Goal: Register for event/course

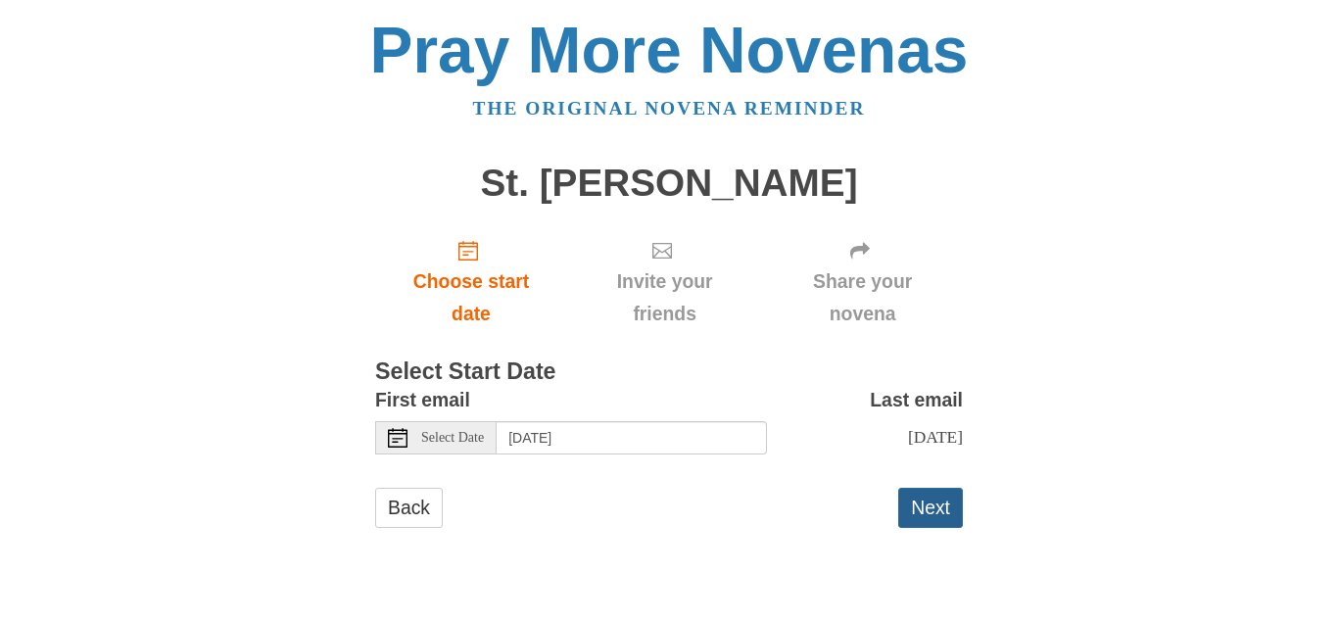
click at [909, 502] on button "Next" at bounding box center [930, 508] width 65 height 40
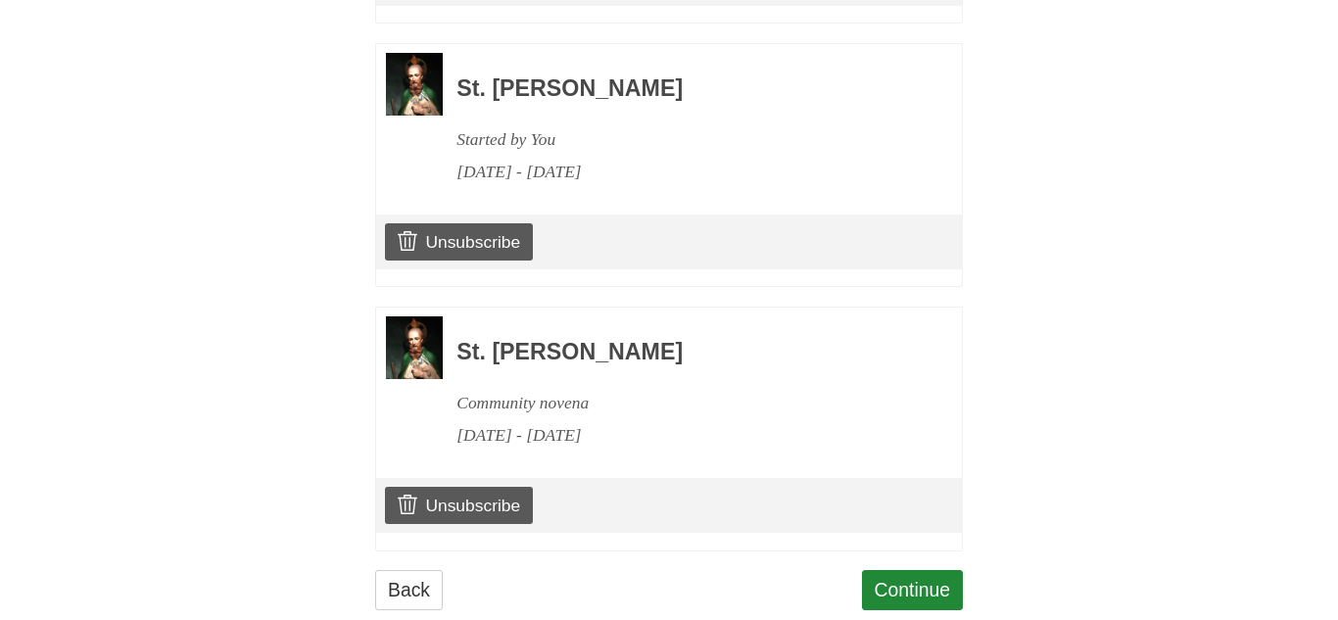
scroll to position [1205, 0]
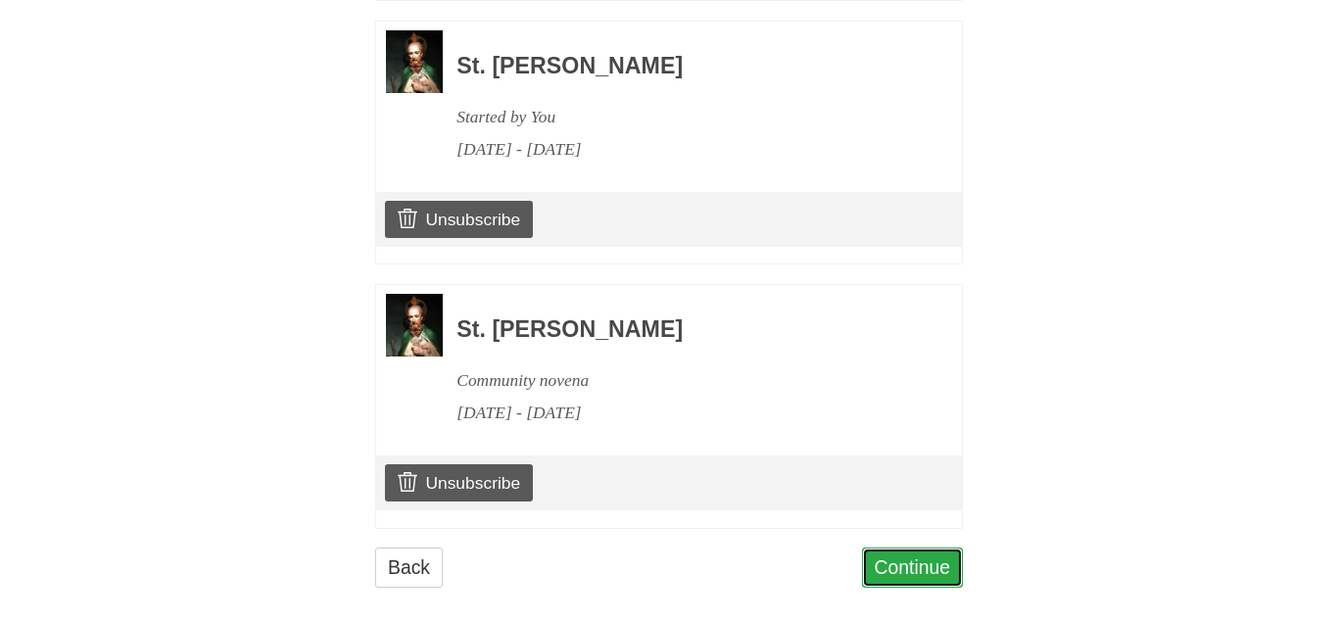
click at [899, 548] on link "Continue" at bounding box center [913, 568] width 102 height 40
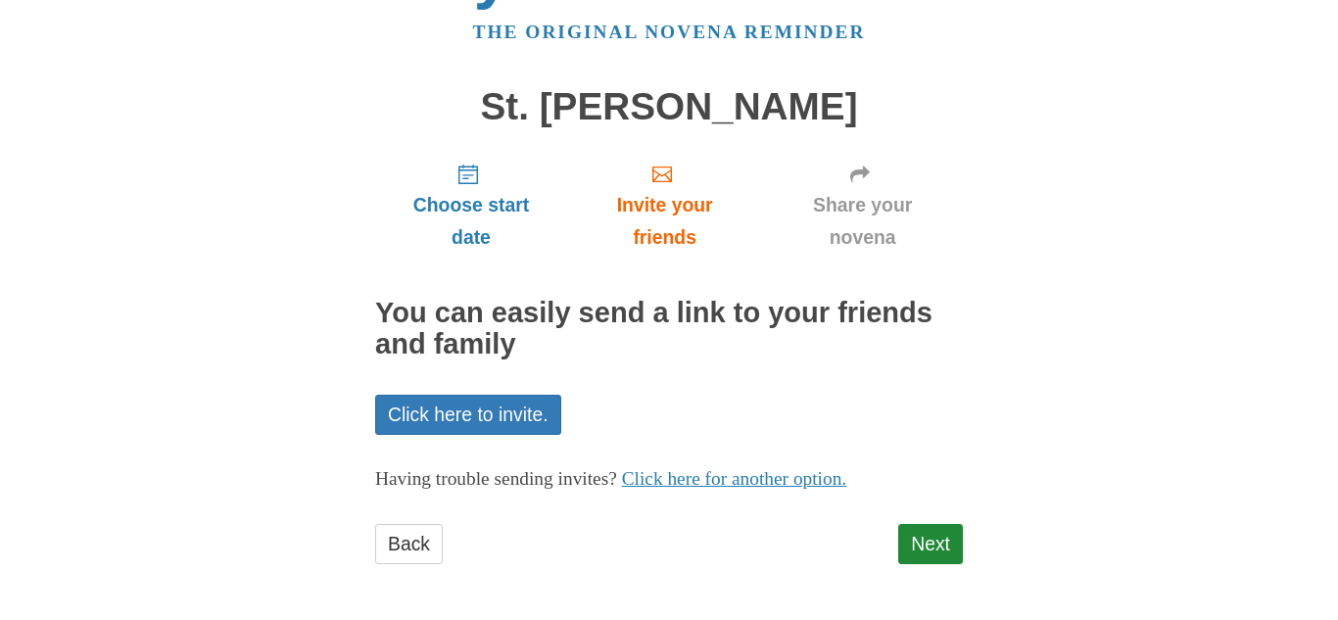
scroll to position [77, 0]
click at [936, 538] on link "Next" at bounding box center [930, 543] width 65 height 40
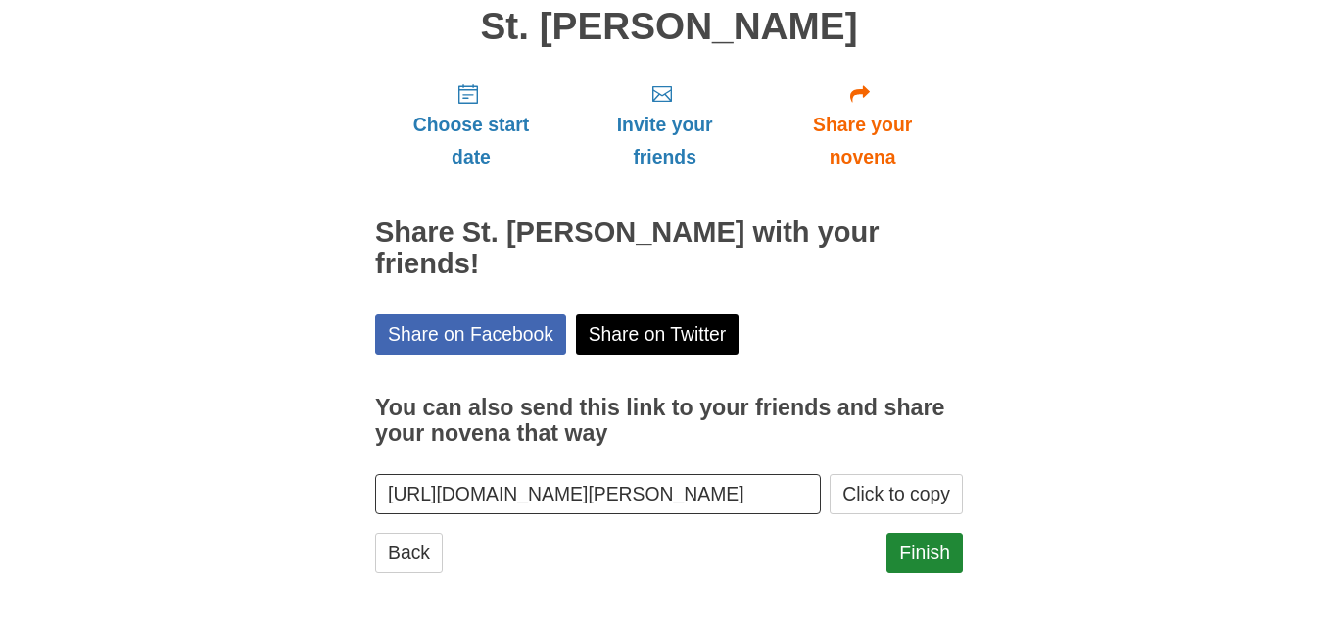
scroll to position [167, 0]
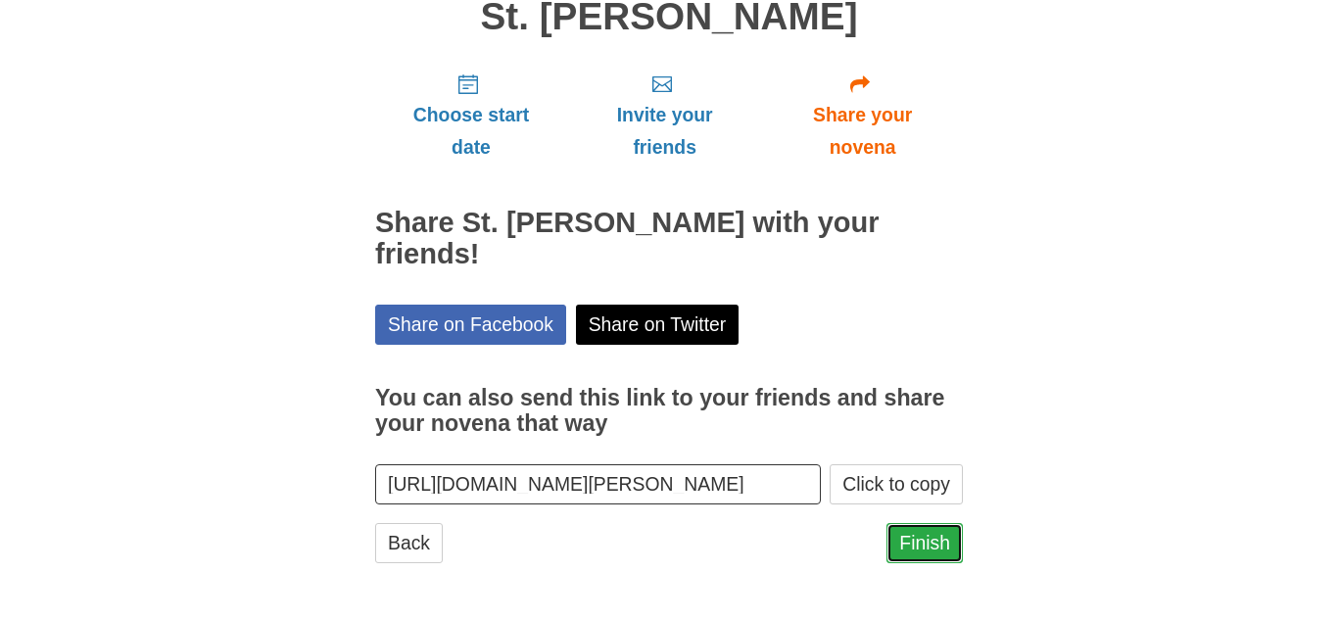
click at [930, 533] on link "Finish" at bounding box center [925, 543] width 76 height 40
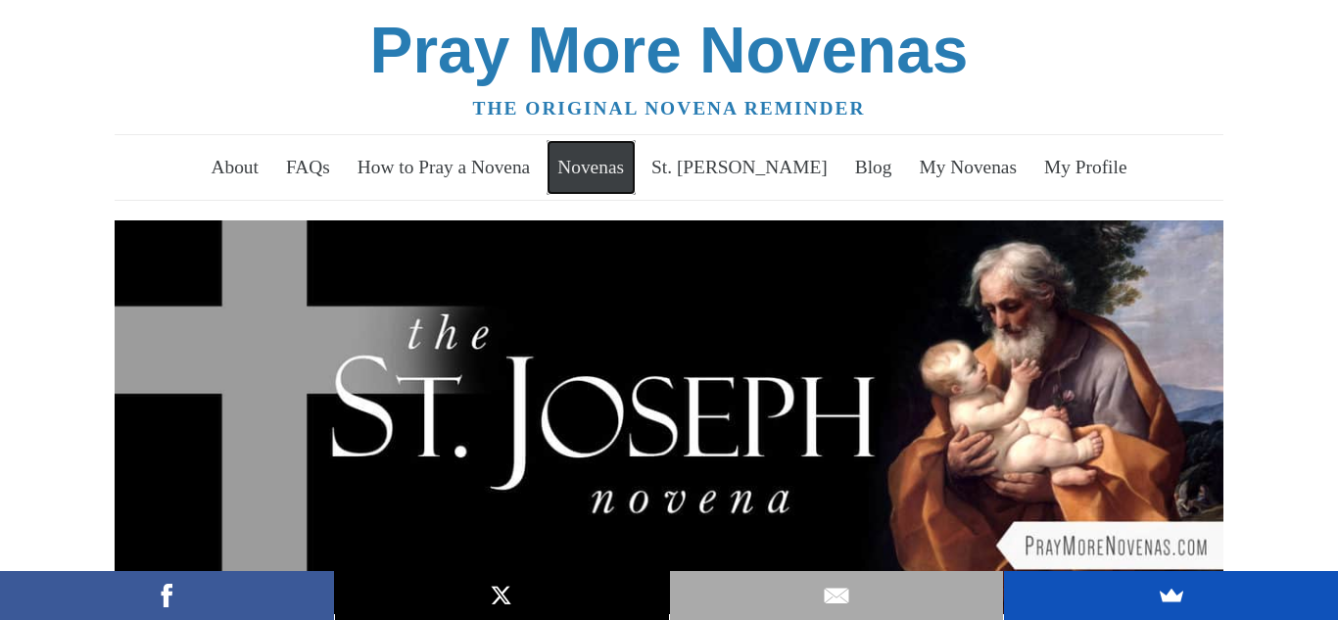
click at [636, 169] on link "Novenas" at bounding box center [591, 167] width 89 height 55
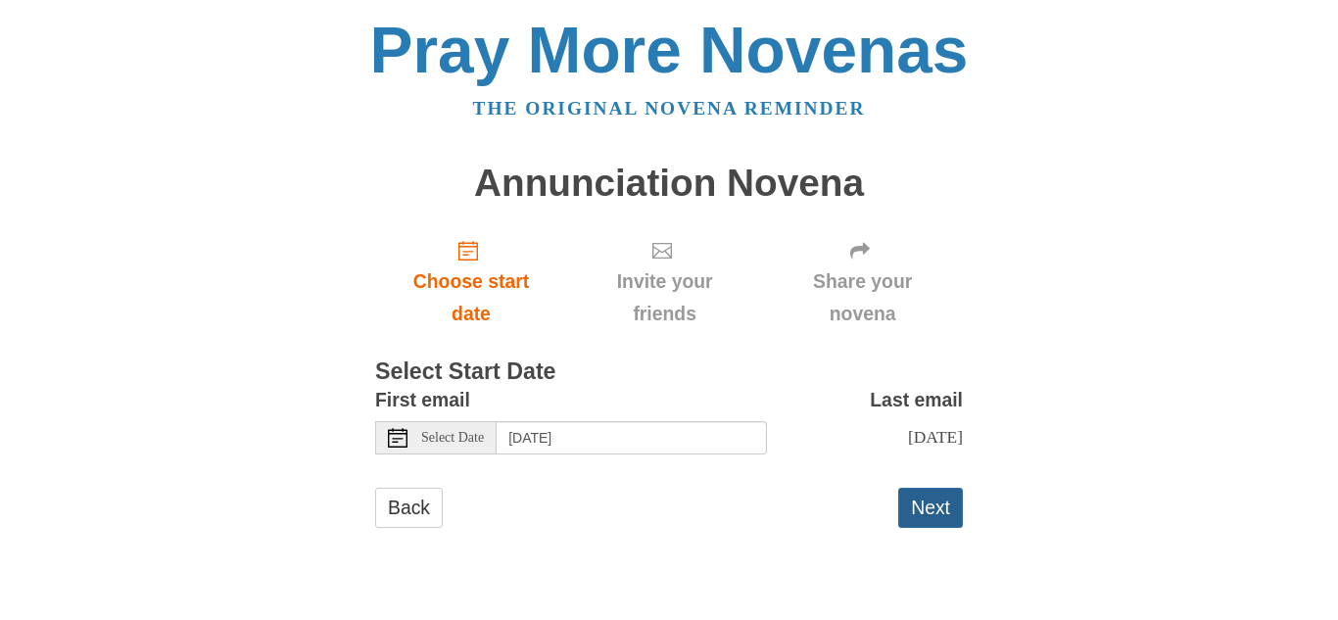
click at [932, 508] on button "Next" at bounding box center [930, 508] width 65 height 40
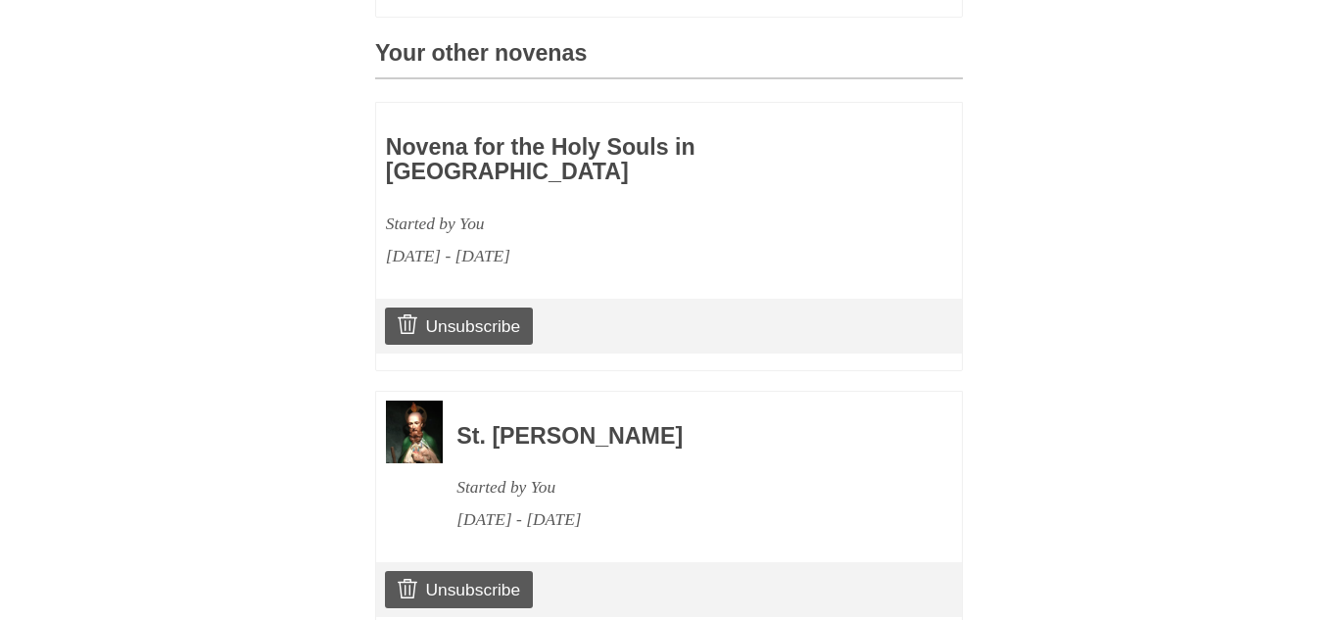
scroll to position [862, 0]
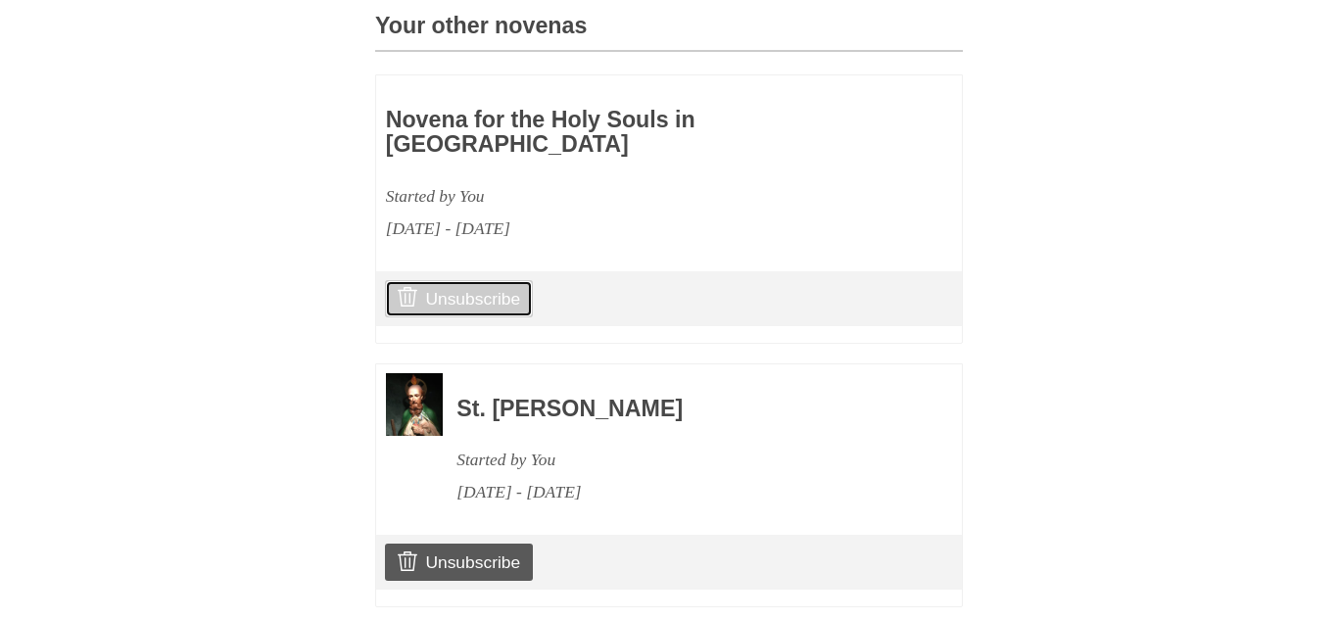
click at [502, 280] on link "Unsubscribe" at bounding box center [459, 298] width 148 height 37
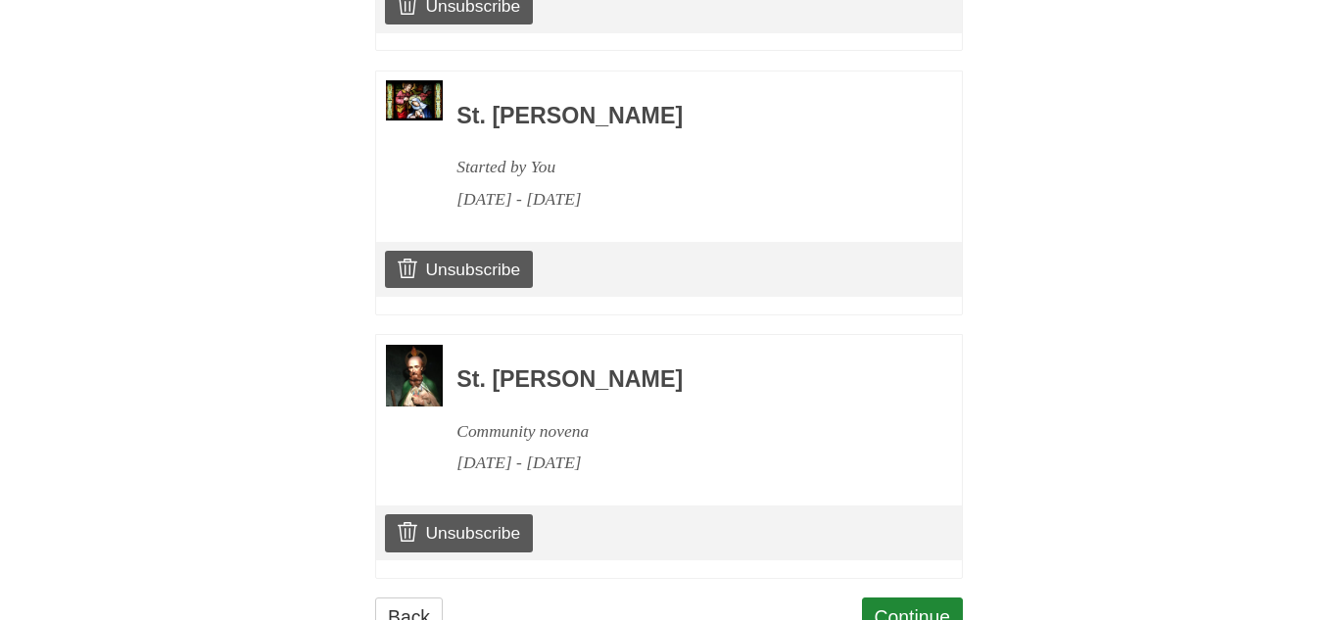
scroll to position [1469, 0]
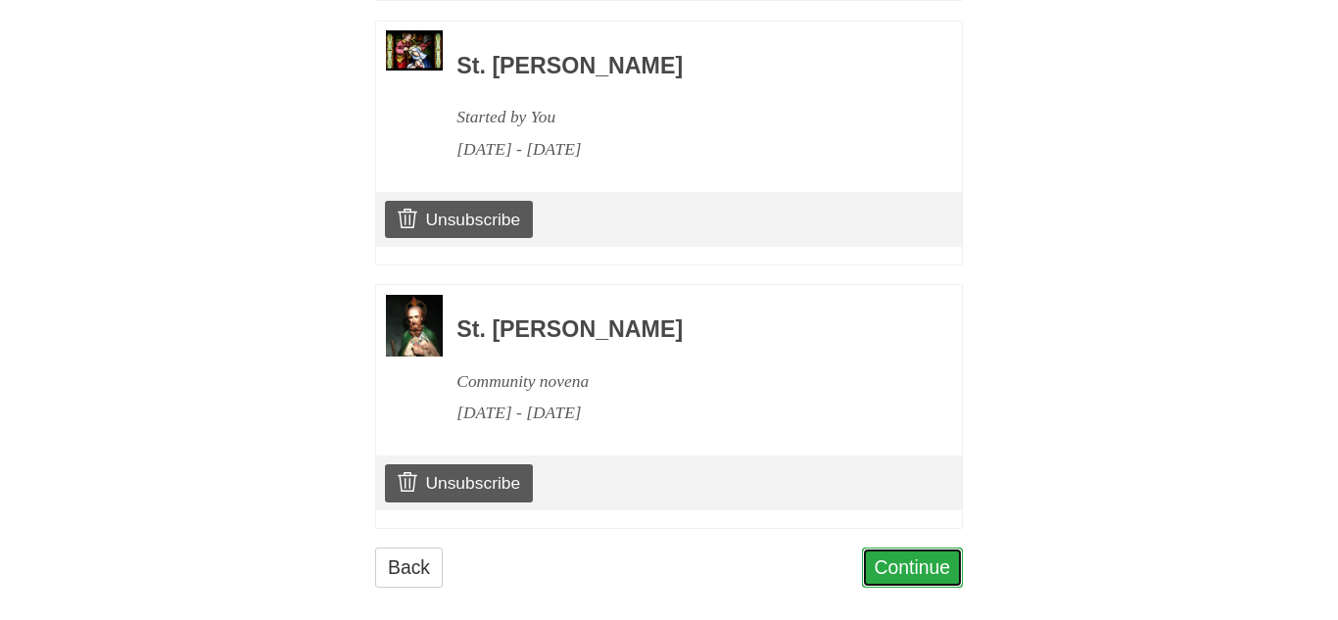
click at [896, 548] on link "Continue" at bounding box center [913, 568] width 102 height 40
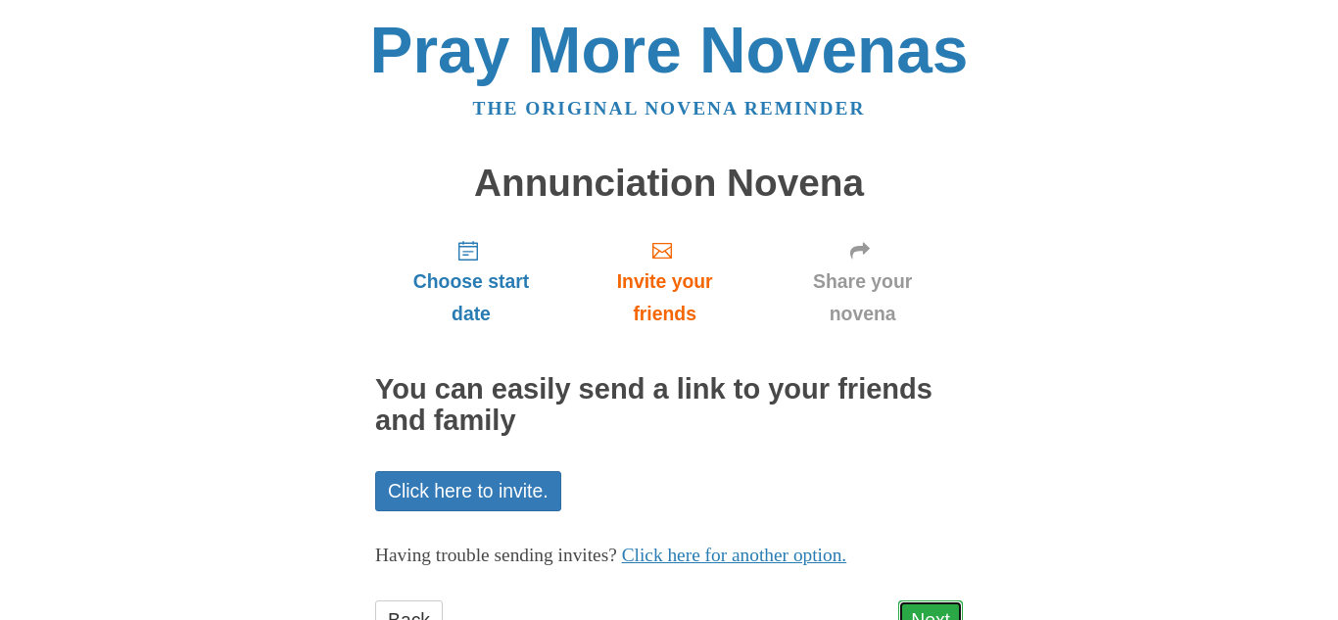
click at [917, 604] on link "Next" at bounding box center [930, 621] width 65 height 40
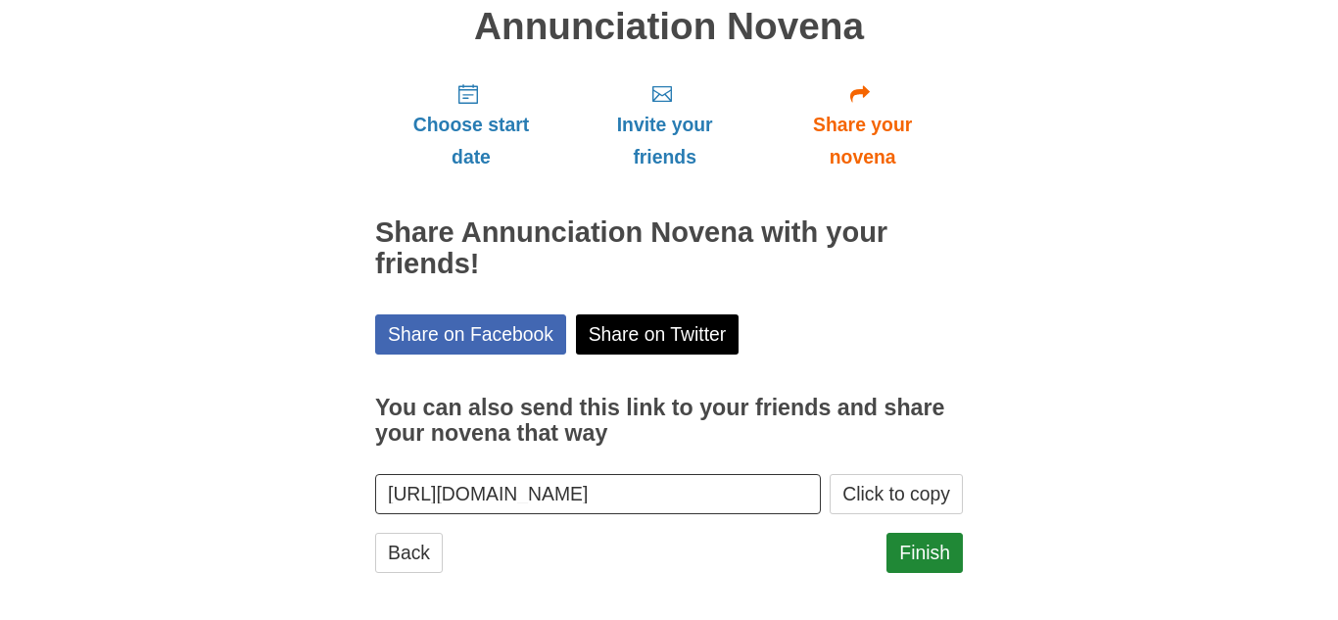
scroll to position [167, 0]
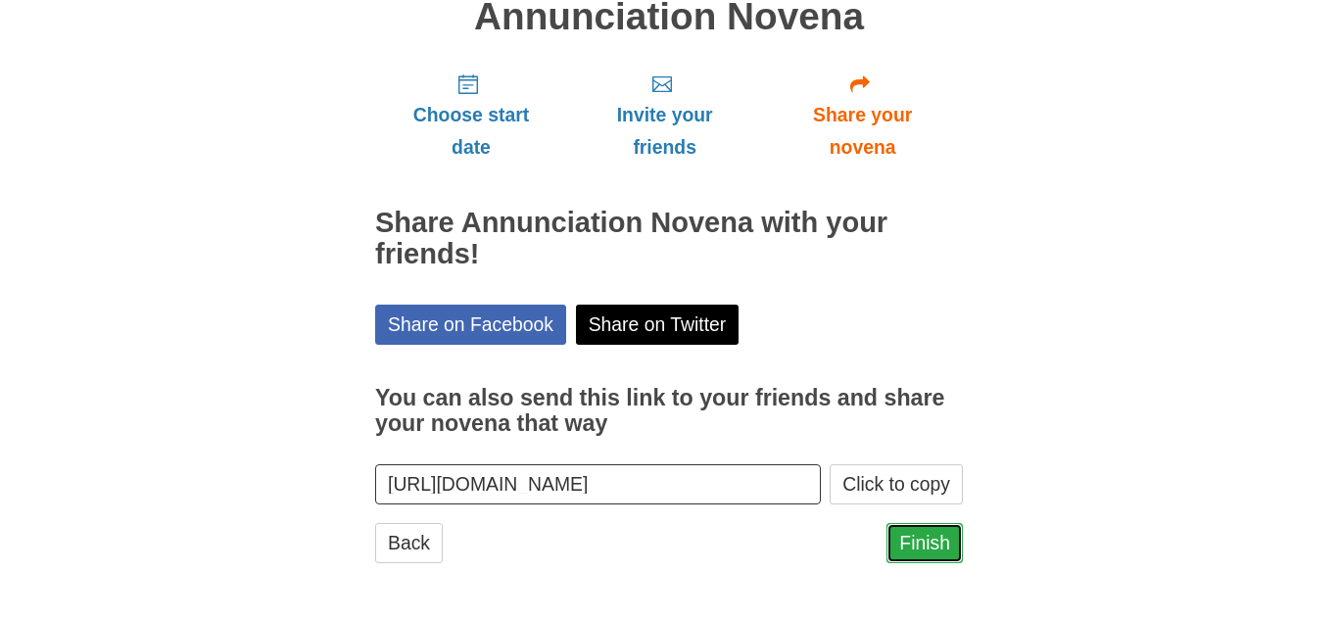
click at [921, 542] on link "Finish" at bounding box center [925, 543] width 76 height 40
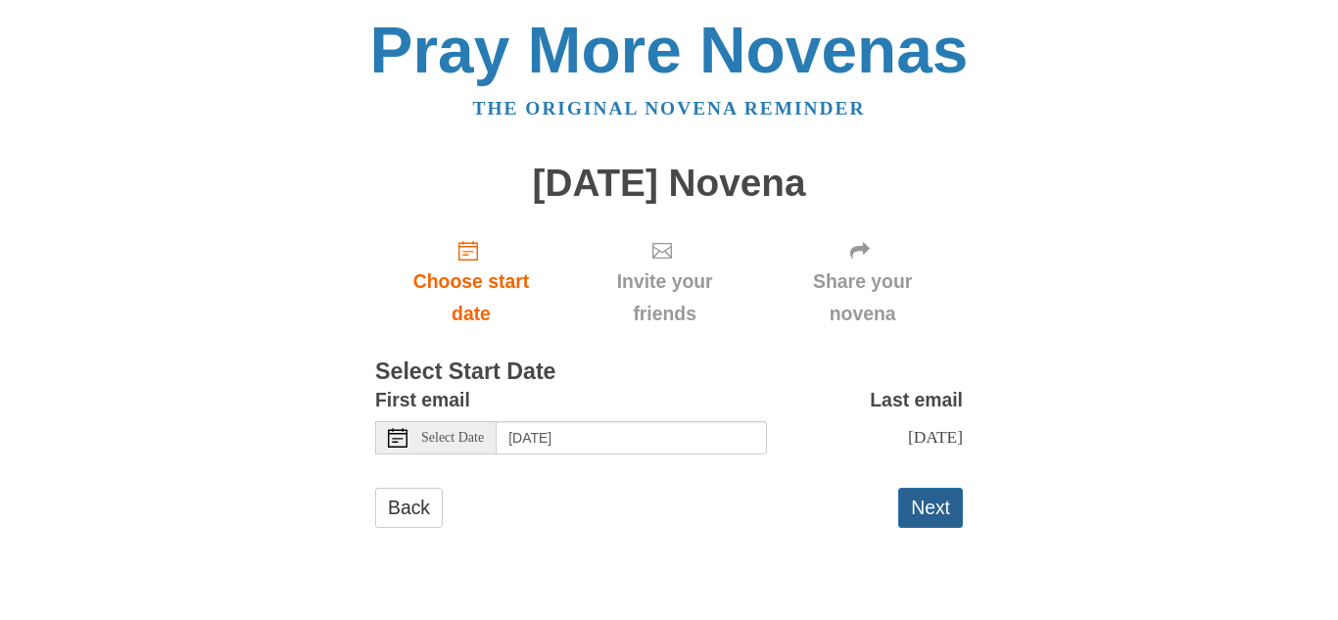
click at [925, 508] on button "Next" at bounding box center [930, 508] width 65 height 40
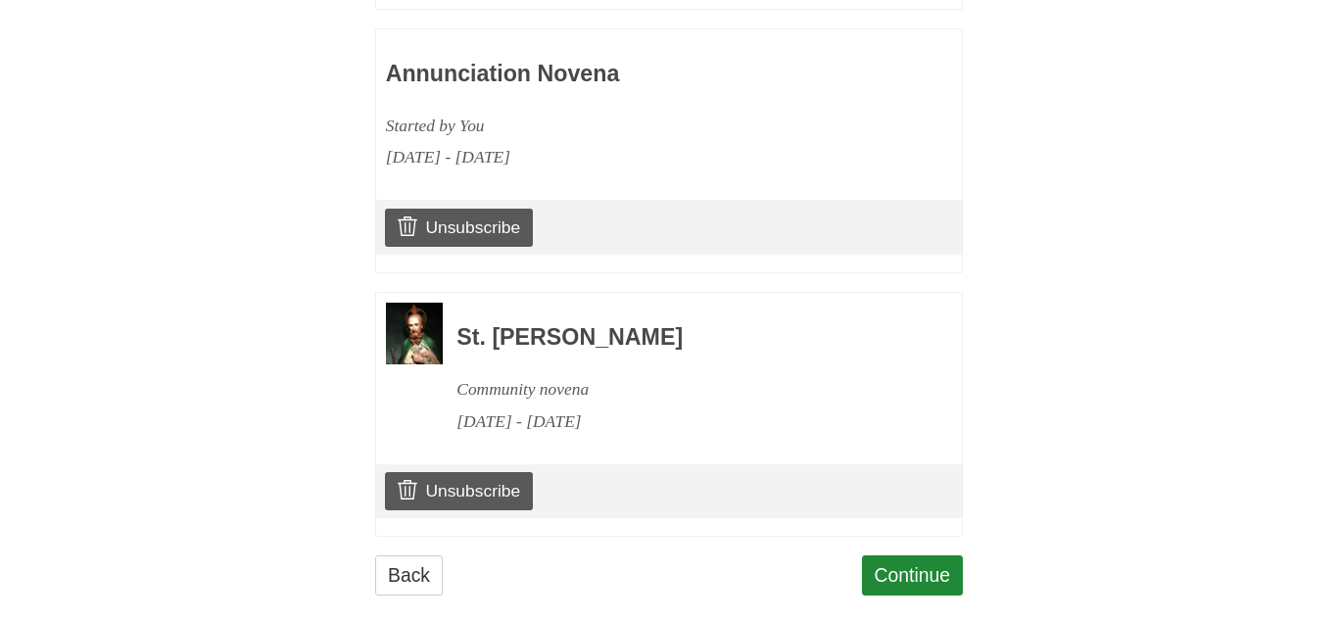
scroll to position [1732, 0]
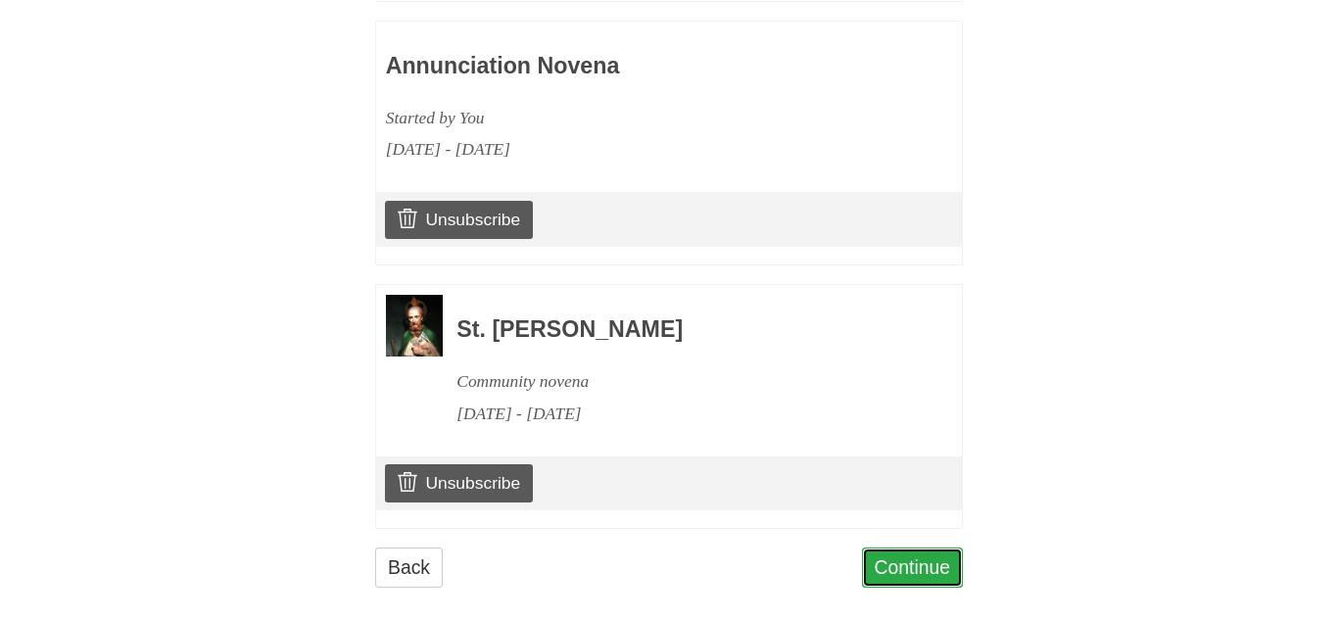
click at [931, 548] on link "Continue" at bounding box center [913, 568] width 102 height 40
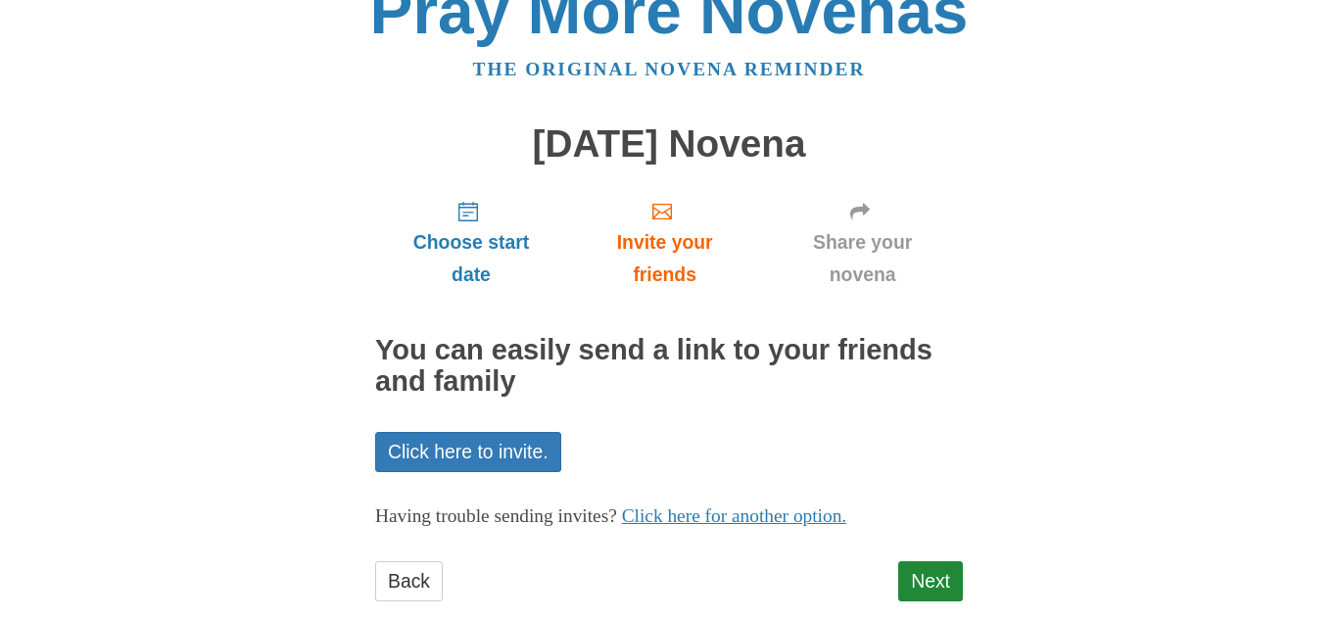
scroll to position [77, 0]
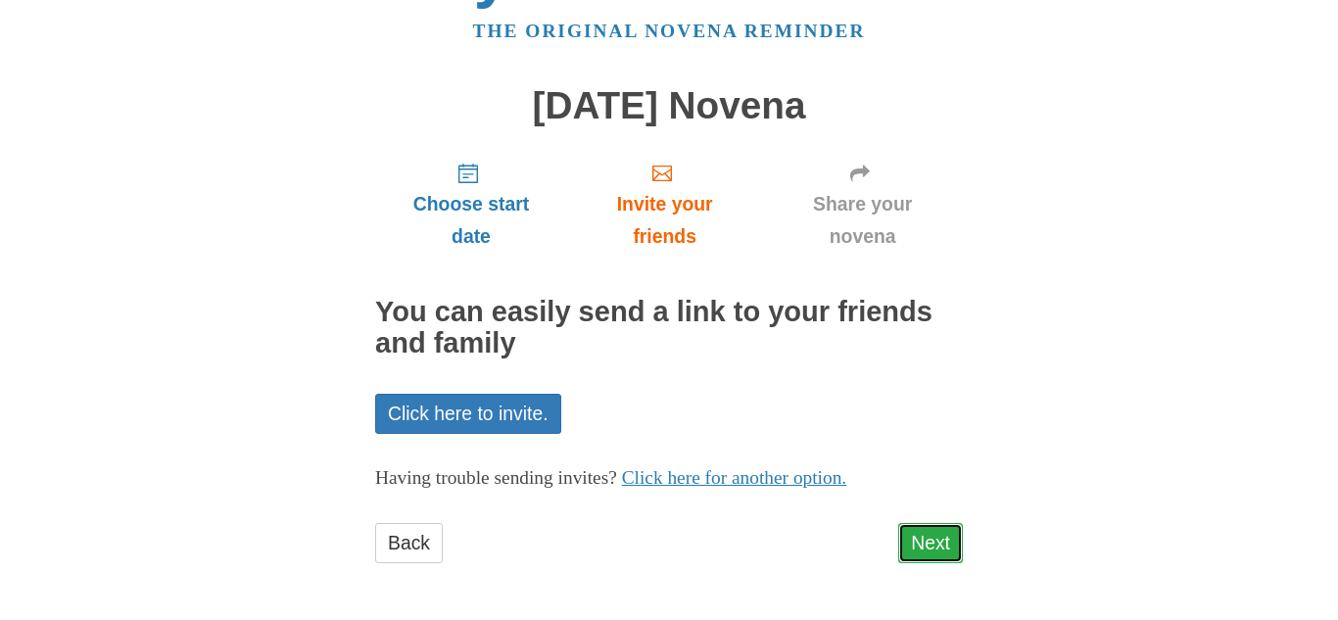
click at [926, 532] on link "Next" at bounding box center [930, 543] width 65 height 40
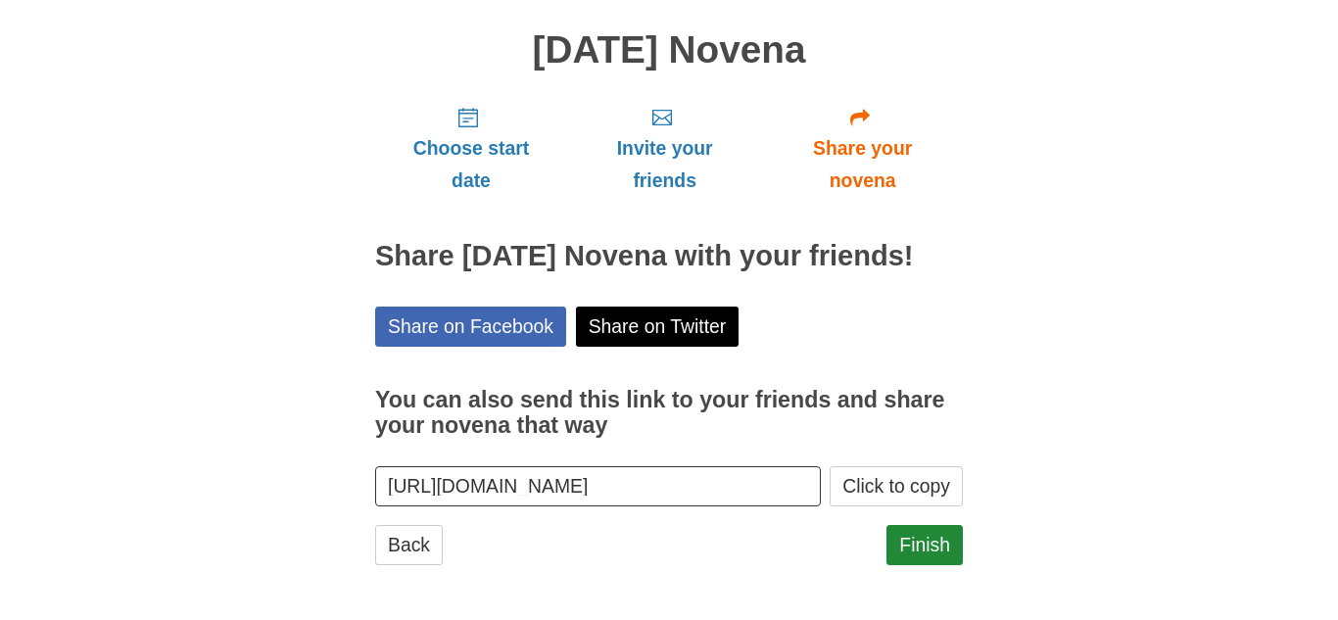
scroll to position [135, 0]
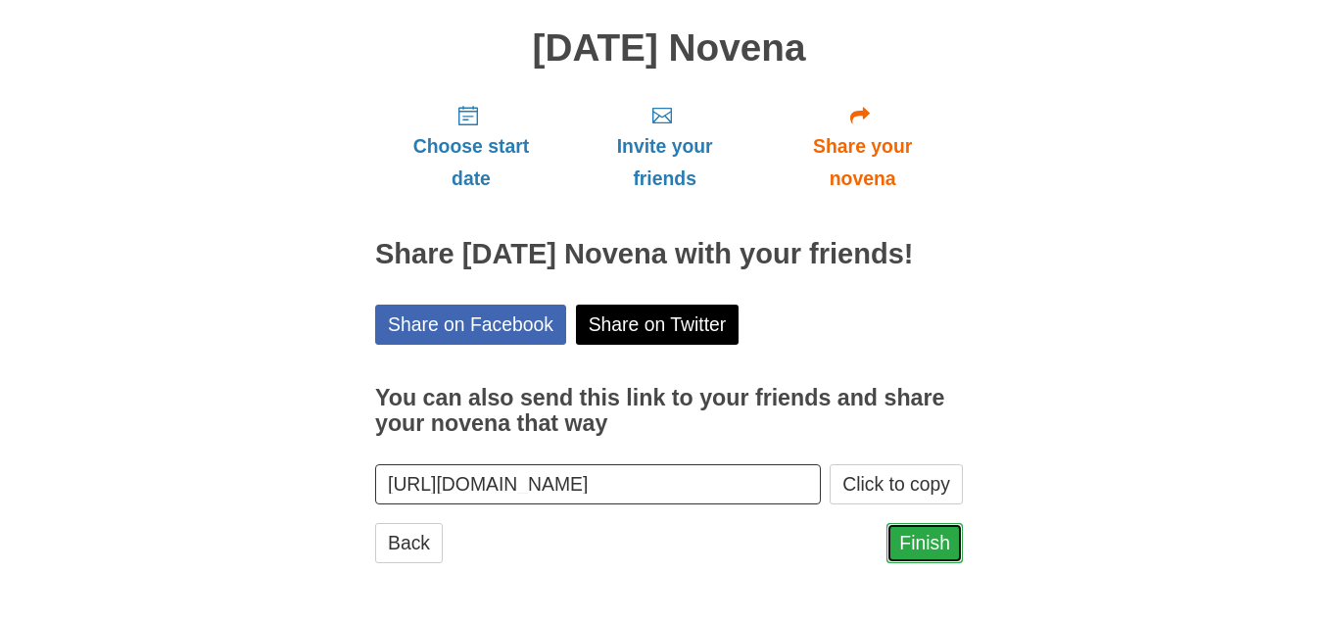
click at [917, 529] on link "Finish" at bounding box center [925, 543] width 76 height 40
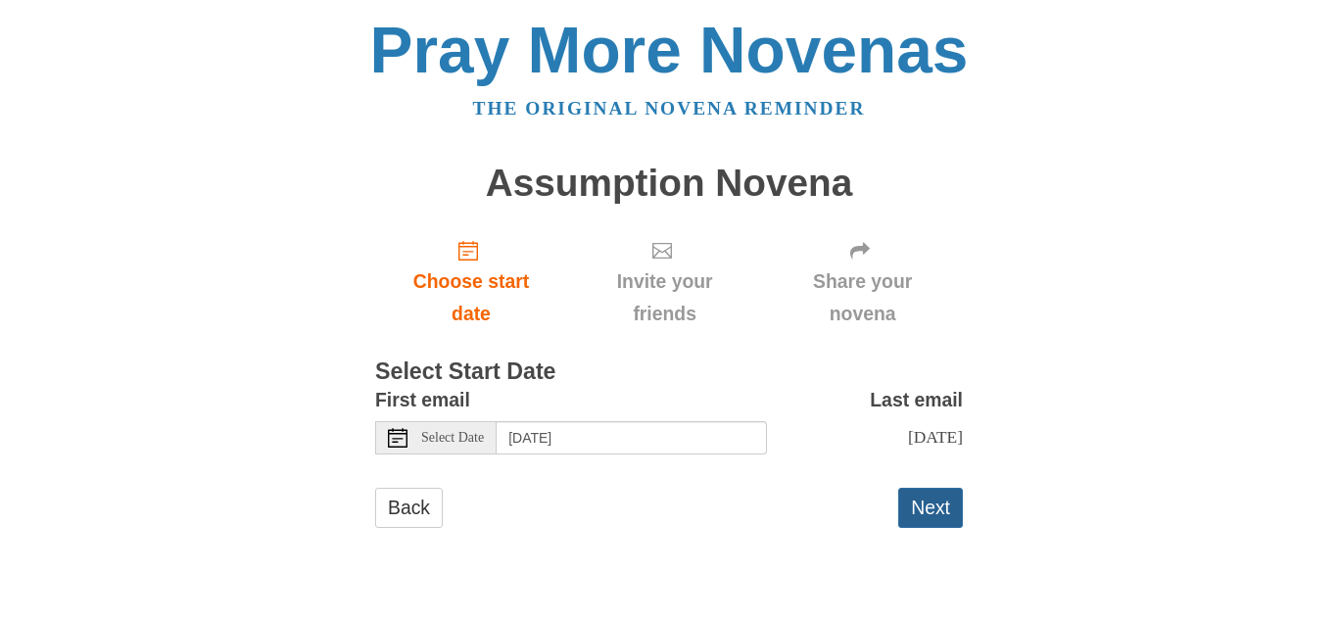
click at [945, 500] on button "Next" at bounding box center [930, 508] width 65 height 40
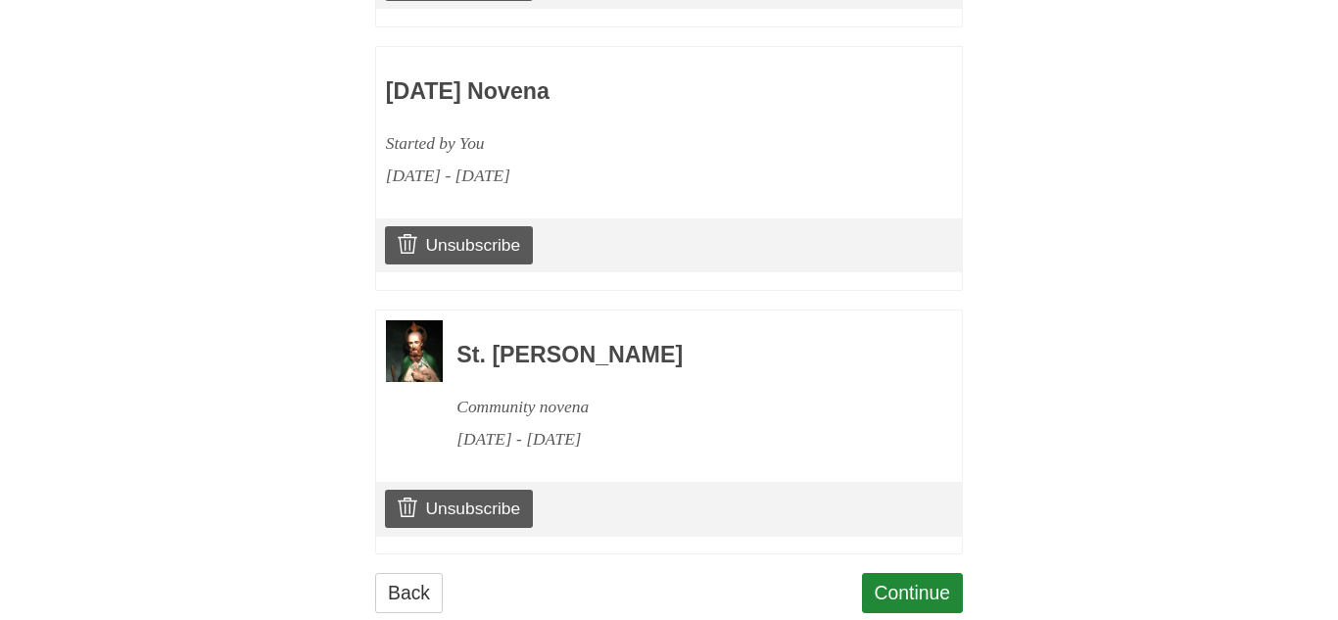
scroll to position [1996, 0]
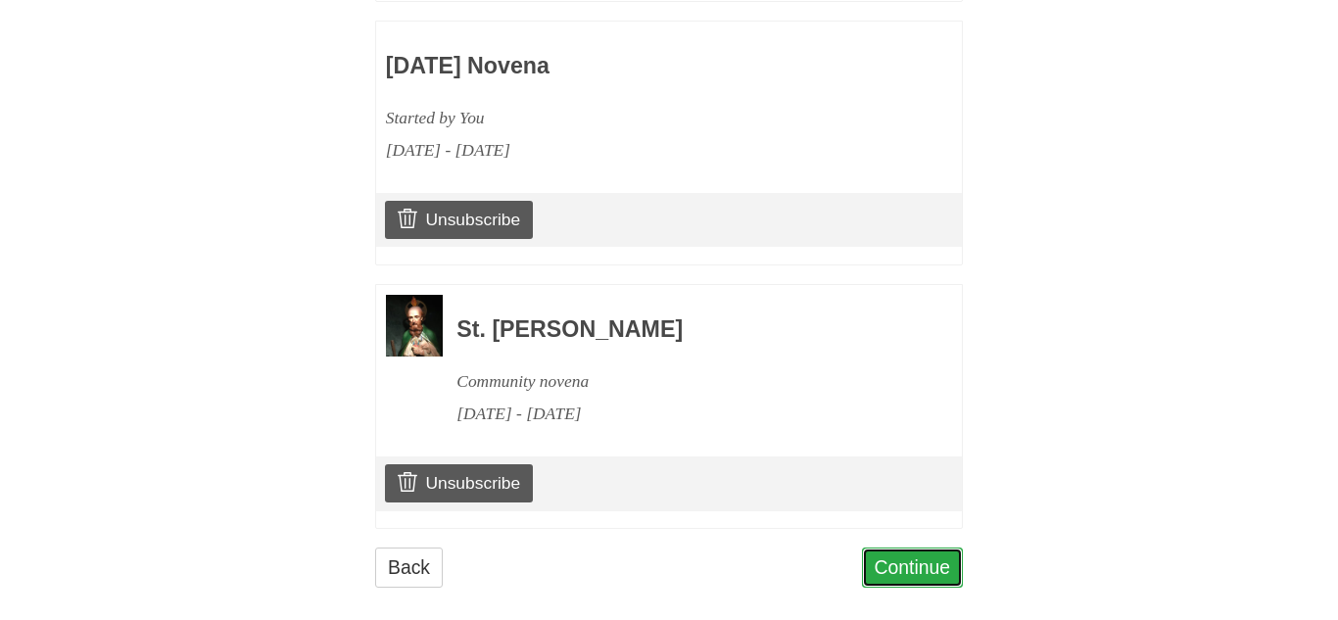
click at [899, 548] on link "Continue" at bounding box center [913, 568] width 102 height 40
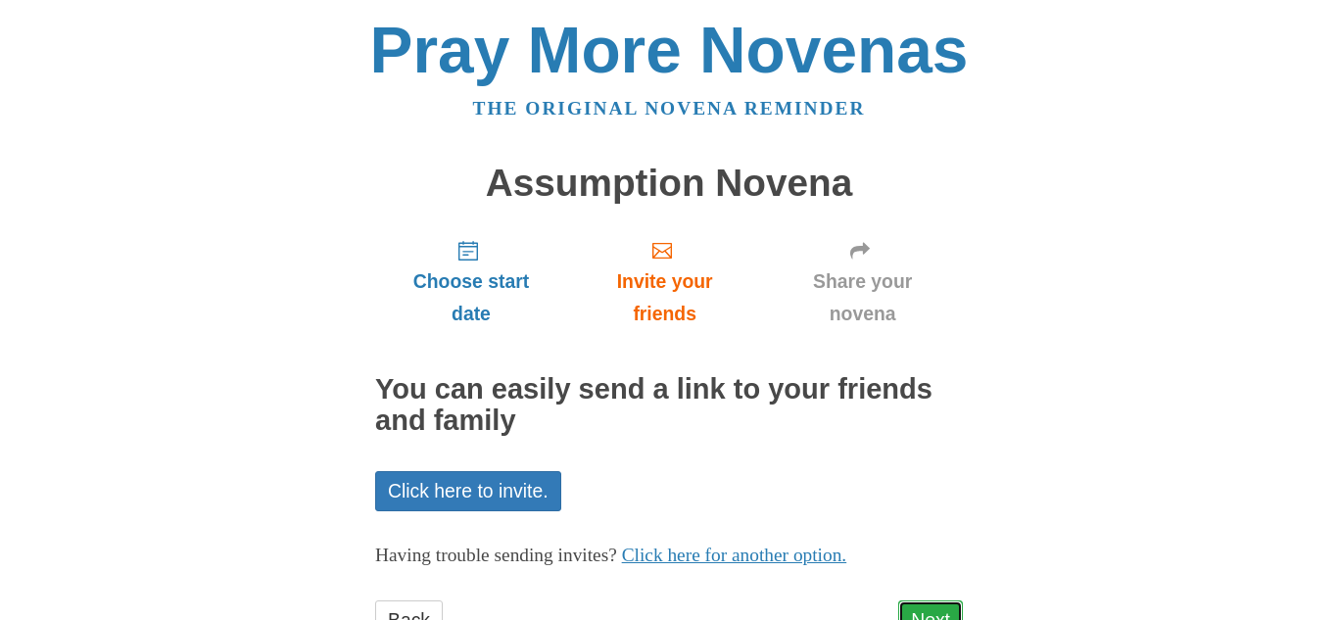
click at [920, 609] on link "Next" at bounding box center [930, 621] width 65 height 40
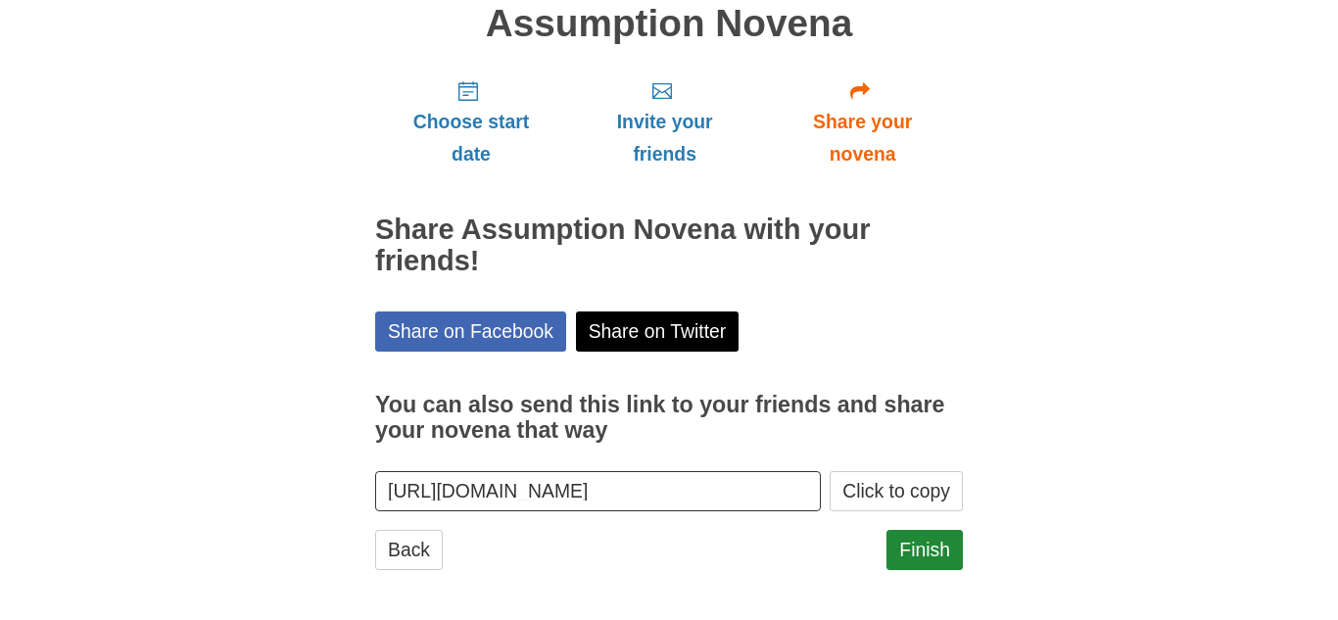
scroll to position [167, 0]
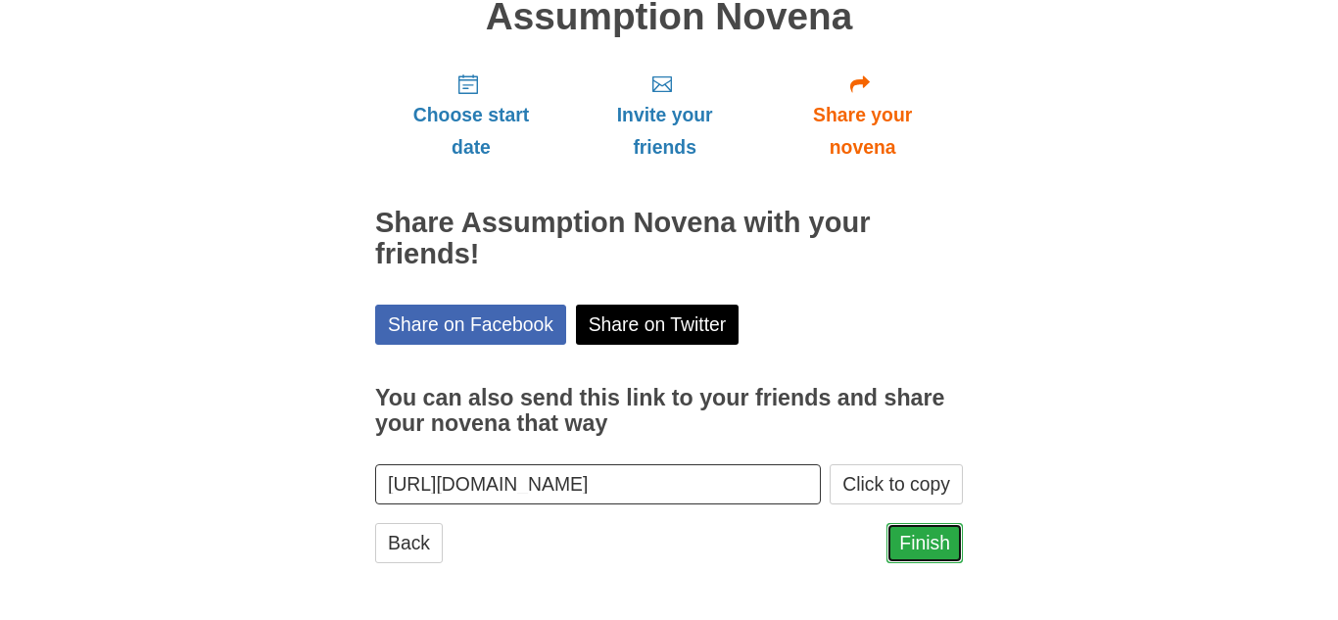
click at [929, 545] on link "Finish" at bounding box center [925, 543] width 76 height 40
